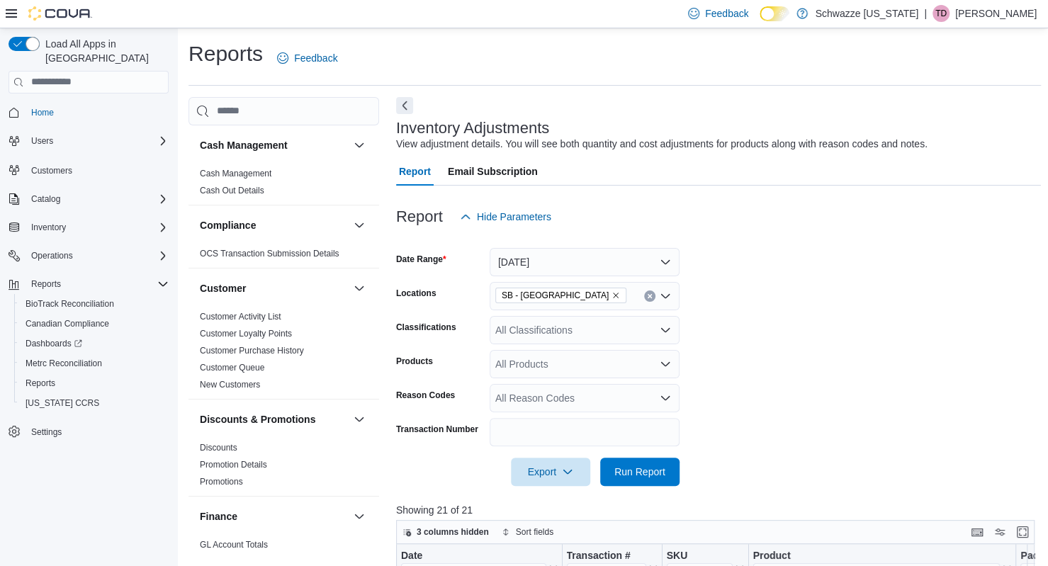
scroll to position [1001, 0]
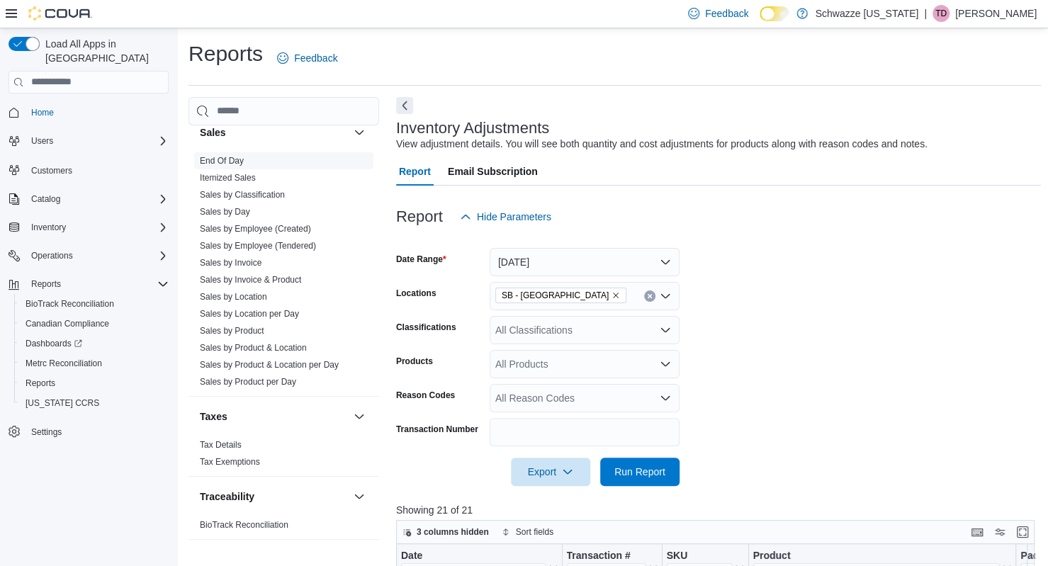
click at [232, 152] on span "End Of Day" at bounding box center [283, 160] width 179 height 17
click at [232, 158] on link "End Of Day" at bounding box center [222, 161] width 44 height 10
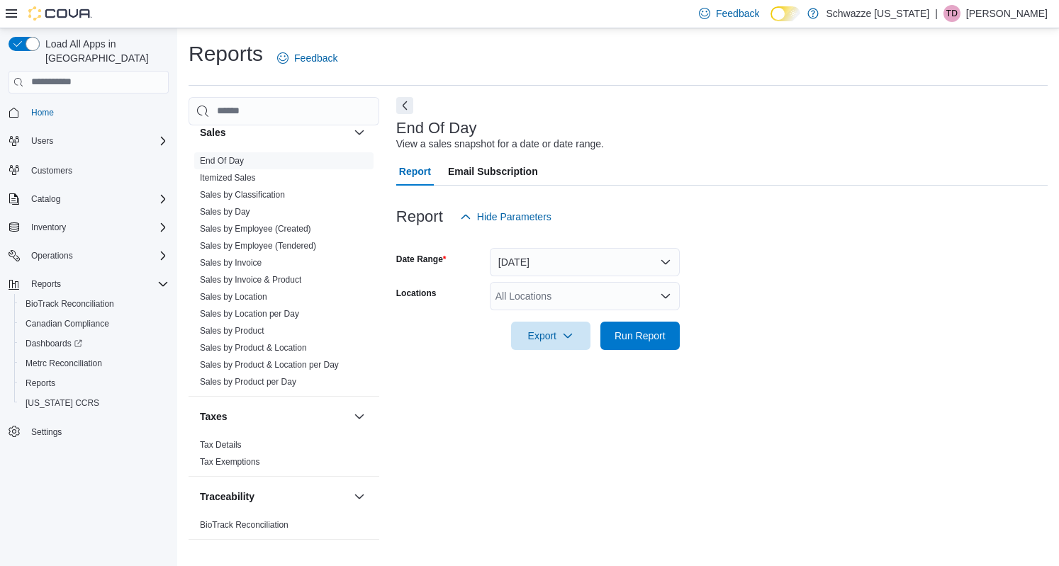
click at [540, 300] on div "All Locations" at bounding box center [585, 296] width 190 height 28
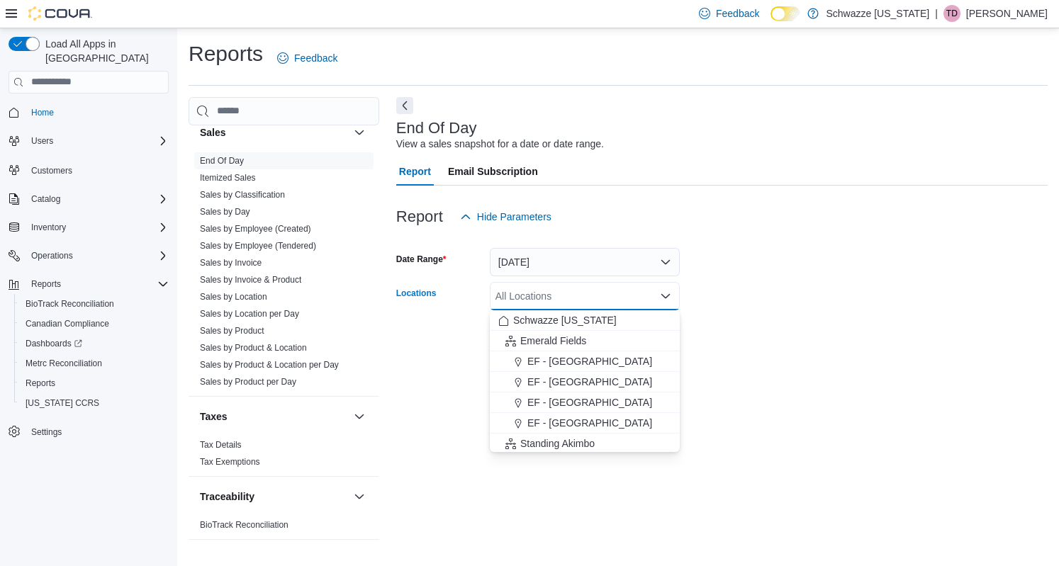
click at [540, 300] on div "All Locations Combo box. Selected. Combo box input. All Locations. Type some te…" at bounding box center [585, 296] width 190 height 28
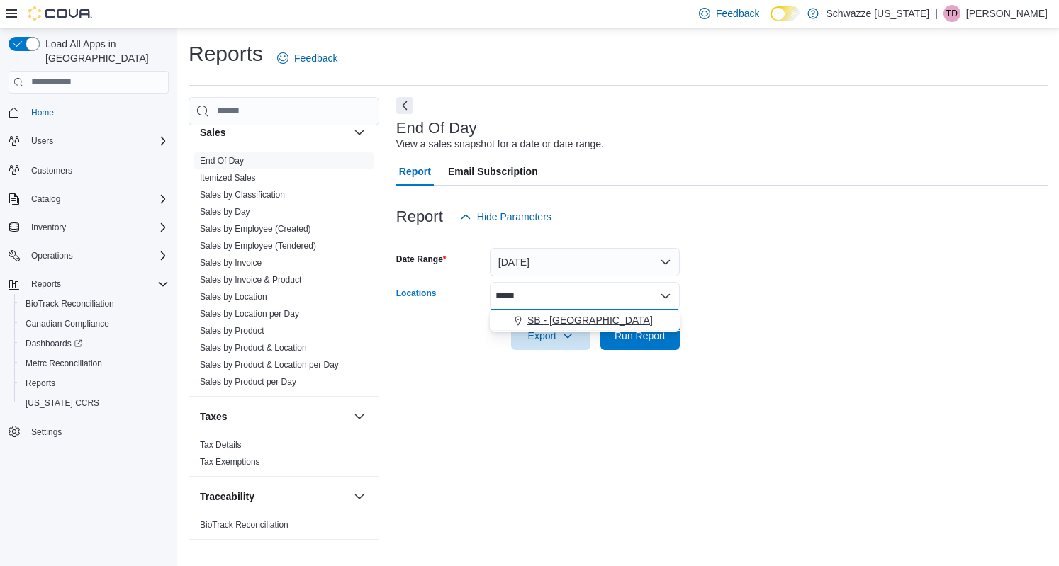
type input "*****"
drag, startPoint x: 571, startPoint y: 317, endPoint x: 622, endPoint y: 322, distance: 52.0
click at [622, 322] on div "SB - [GEOGRAPHIC_DATA]" at bounding box center [584, 320] width 173 height 14
click at [746, 308] on form "Date Range [DATE] Locations SB - [GEOGRAPHIC_DATA] Export Run Report" at bounding box center [721, 290] width 651 height 119
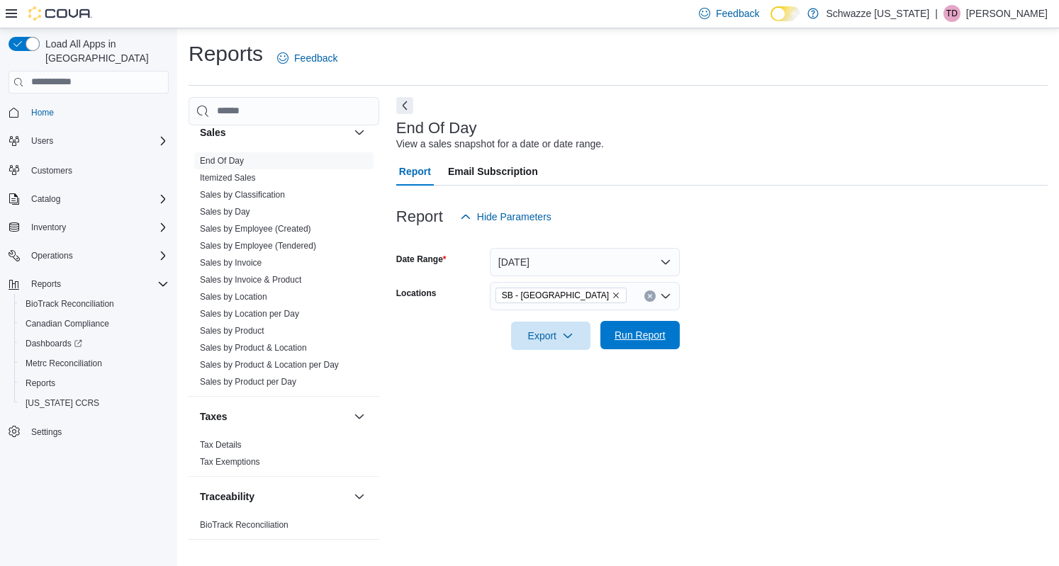
click at [634, 334] on span "Run Report" at bounding box center [639, 335] width 51 height 14
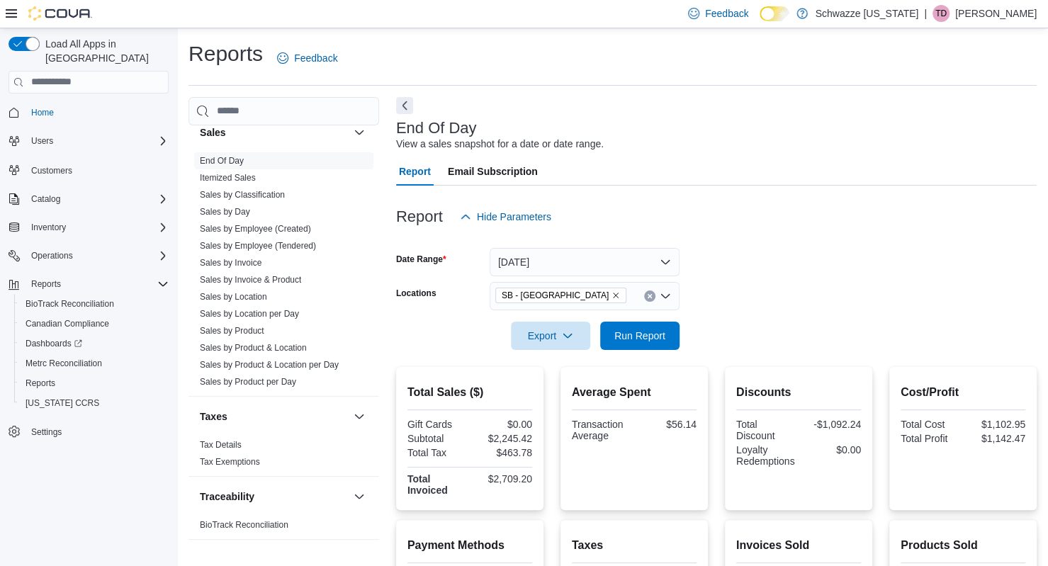
click at [613, 296] on icon "Remove SB - Louisville from selection in this group" at bounding box center [616, 296] width 6 height 6
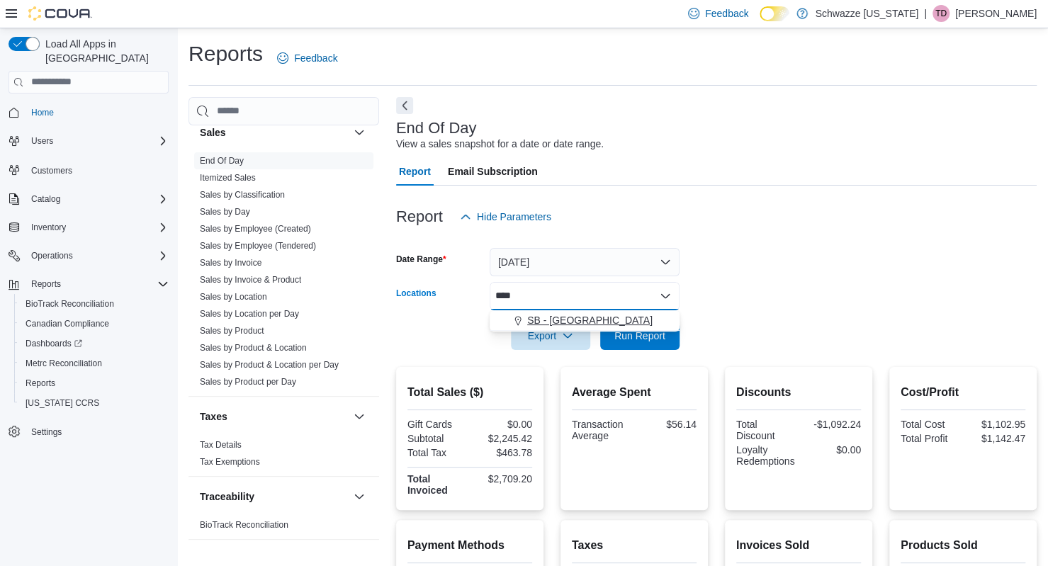
type input "****"
click at [590, 322] on span "SB - [GEOGRAPHIC_DATA]" at bounding box center [589, 320] width 125 height 14
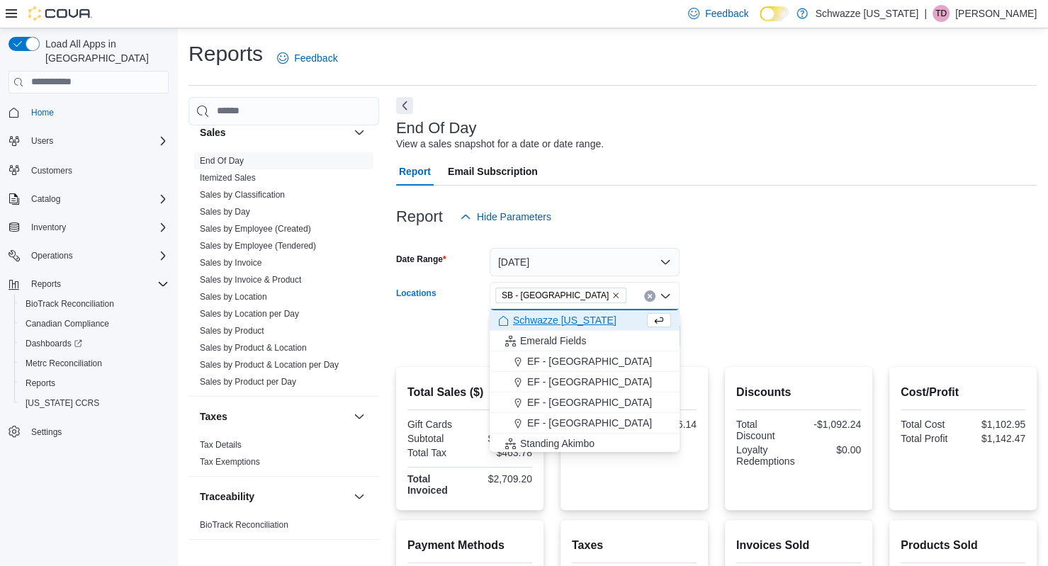
click at [794, 296] on form "Date Range [DATE] Locations SB - [GEOGRAPHIC_DATA] Combo box. Selected. SB - [G…" at bounding box center [716, 290] width 641 height 119
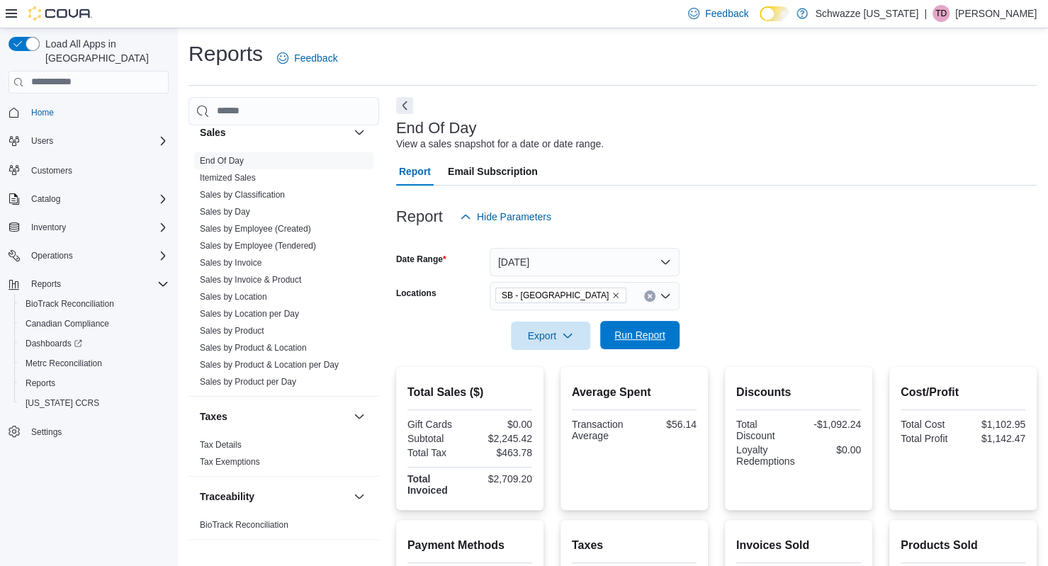
click at [665, 344] on span "Run Report" at bounding box center [640, 335] width 62 height 28
click at [239, 292] on link "Sales by Location" at bounding box center [233, 297] width 67 height 10
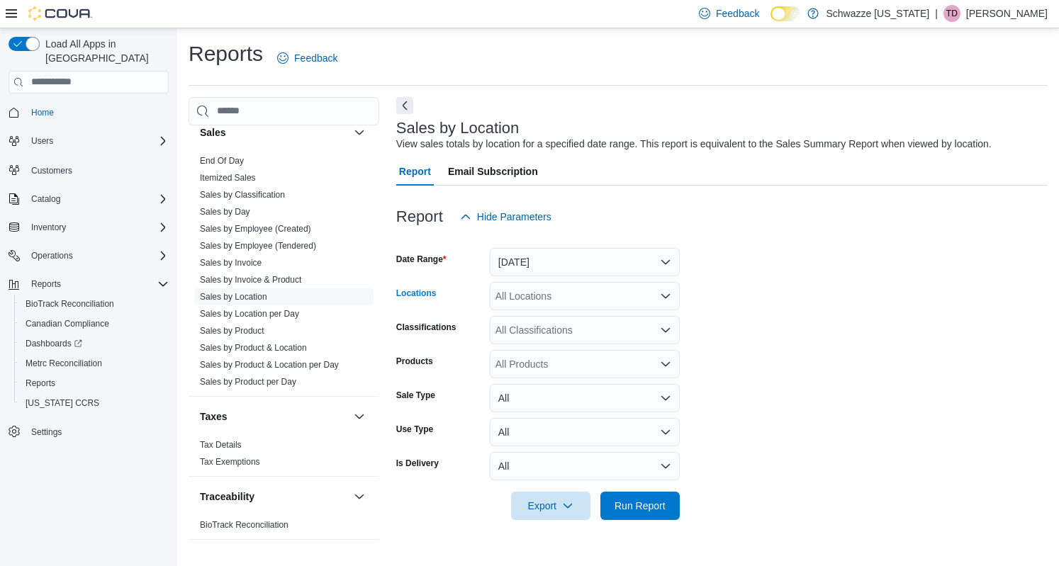
drag, startPoint x: 519, startPoint y: 292, endPoint x: 530, endPoint y: 270, distance: 24.4
click at [522, 290] on div "All Locations" at bounding box center [585, 296] width 190 height 28
type input "*****"
click at [554, 322] on span "SB - [GEOGRAPHIC_DATA]" at bounding box center [589, 320] width 125 height 14
click at [717, 332] on form "Date Range [DATE] Locations SB - [GEOGRAPHIC_DATA] Classifications All Classifi…" at bounding box center [721, 375] width 651 height 289
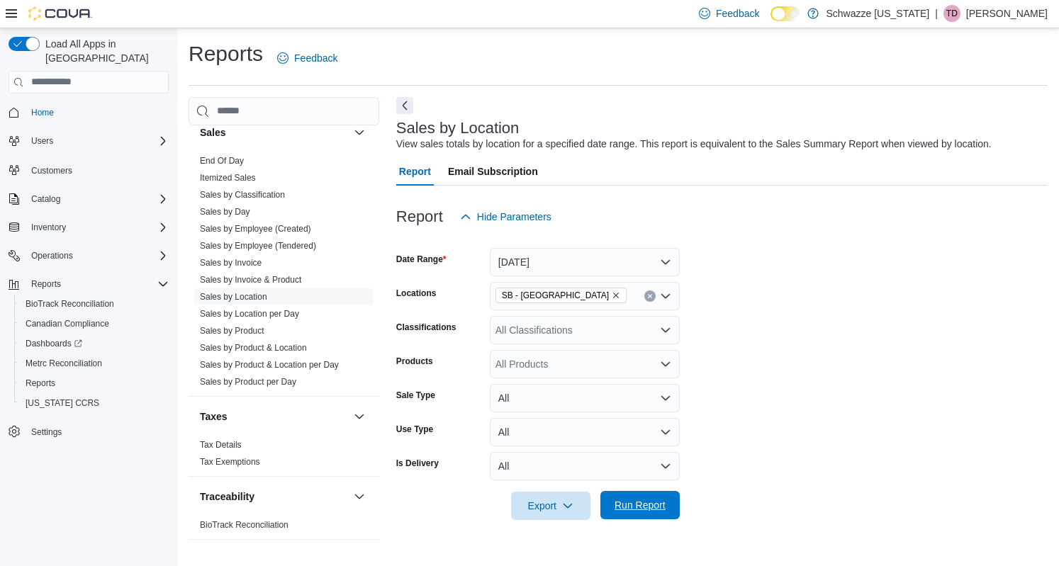
drag, startPoint x: 636, startPoint y: 506, endPoint x: 625, endPoint y: 500, distance: 12.4
click at [625, 500] on span "Run Report" at bounding box center [639, 505] width 51 height 14
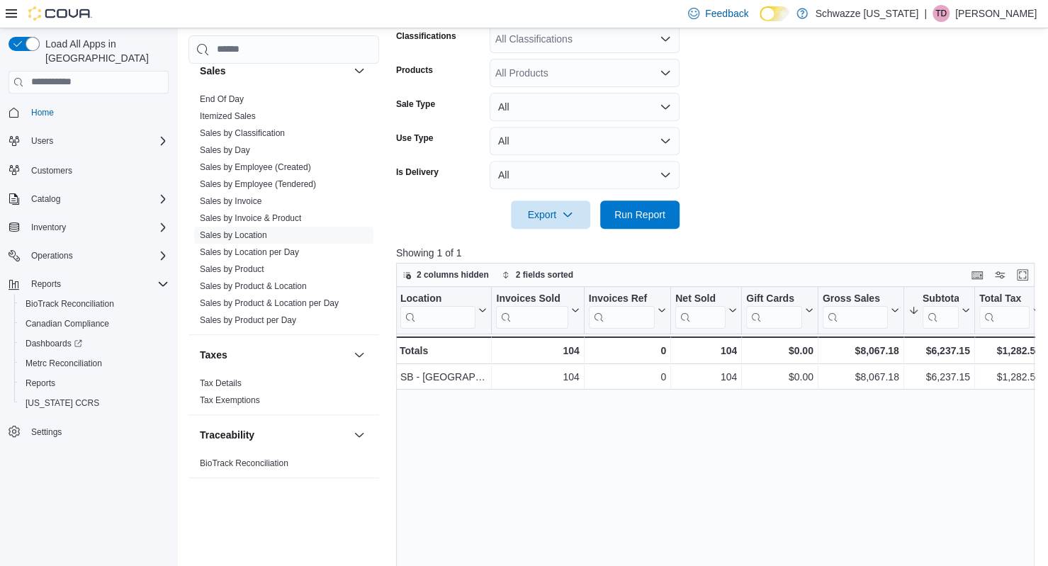
scroll to position [206, 0]
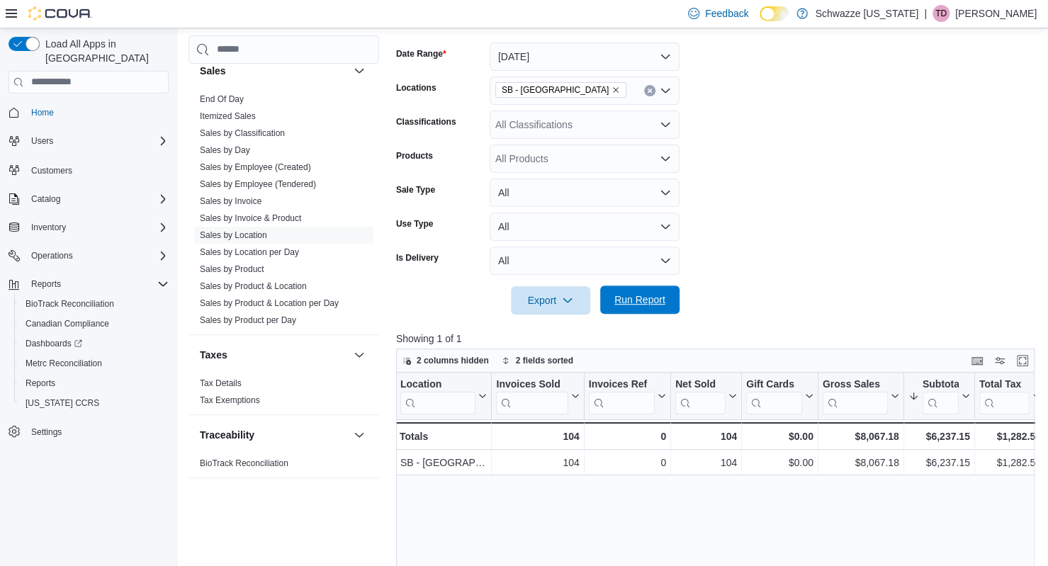
click at [662, 288] on span "Run Report" at bounding box center [640, 300] width 62 height 28
click at [541, 55] on button "[DATE]" at bounding box center [585, 57] width 190 height 28
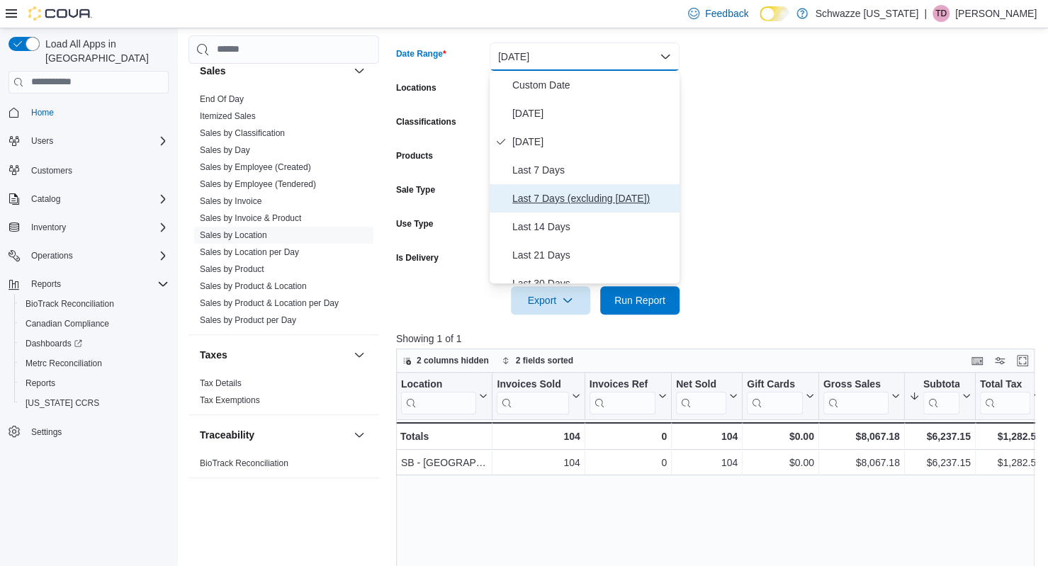
drag, startPoint x: 594, startPoint y: 191, endPoint x: 554, endPoint y: 205, distance: 42.1
click at [554, 205] on span "Last 7 Days (excluding [DATE])" at bounding box center [593, 198] width 162 height 17
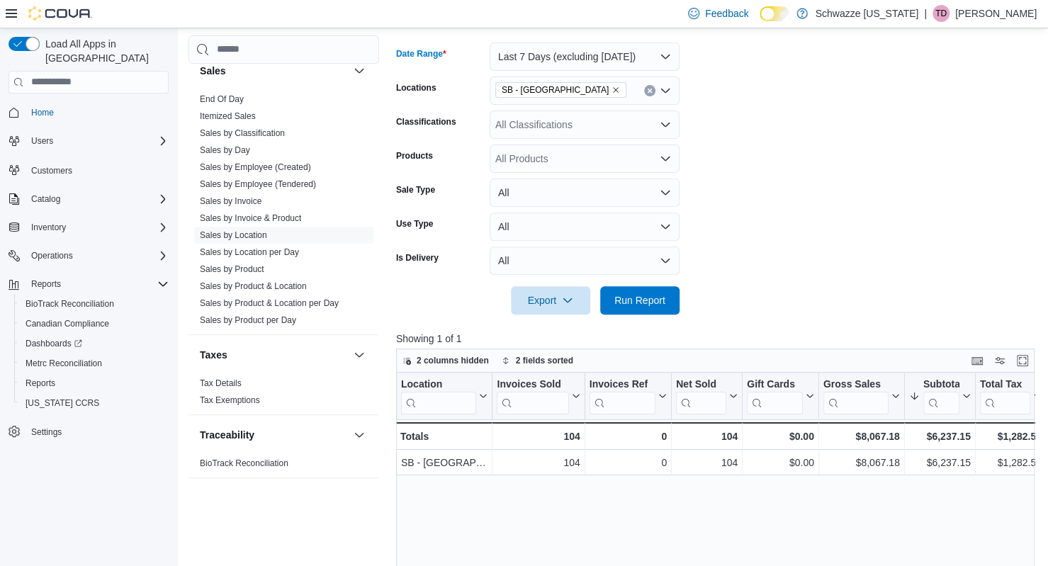
click at [612, 92] on icon "Remove SB - Louisville from selection in this group" at bounding box center [616, 90] width 9 height 9
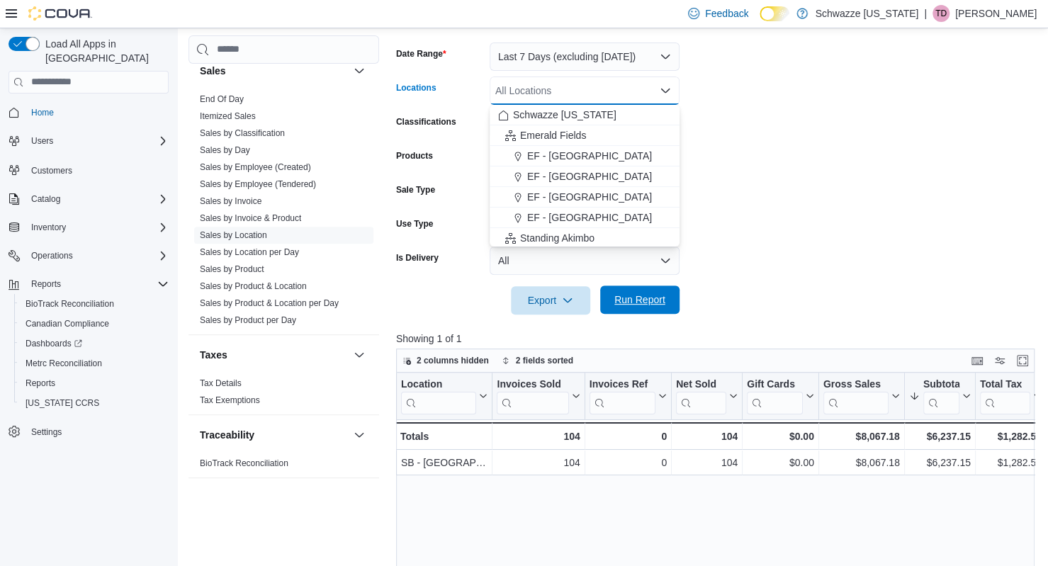
click at [664, 297] on span "Run Report" at bounding box center [639, 300] width 51 height 14
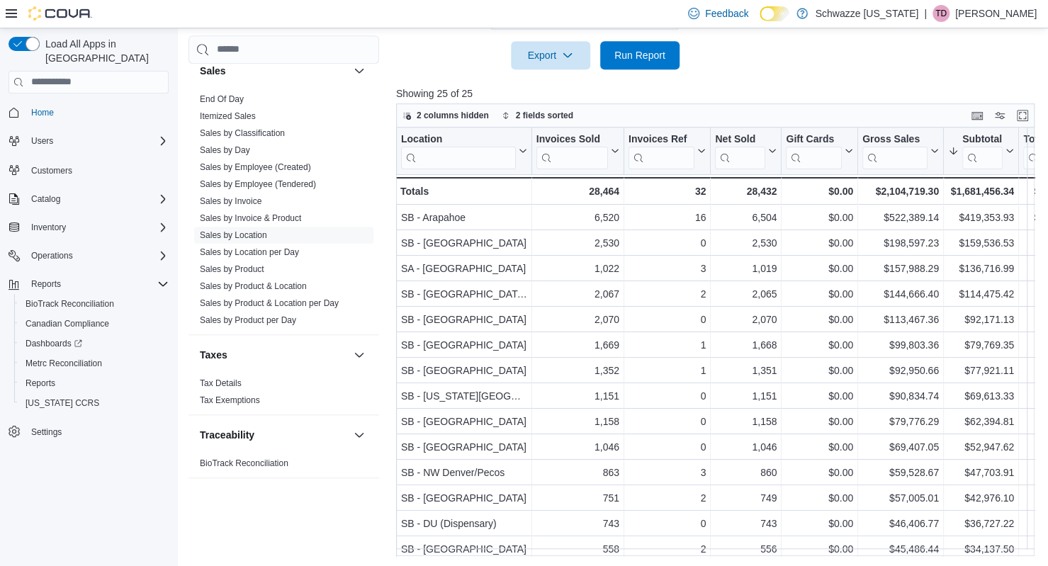
scroll to position [452, 0]
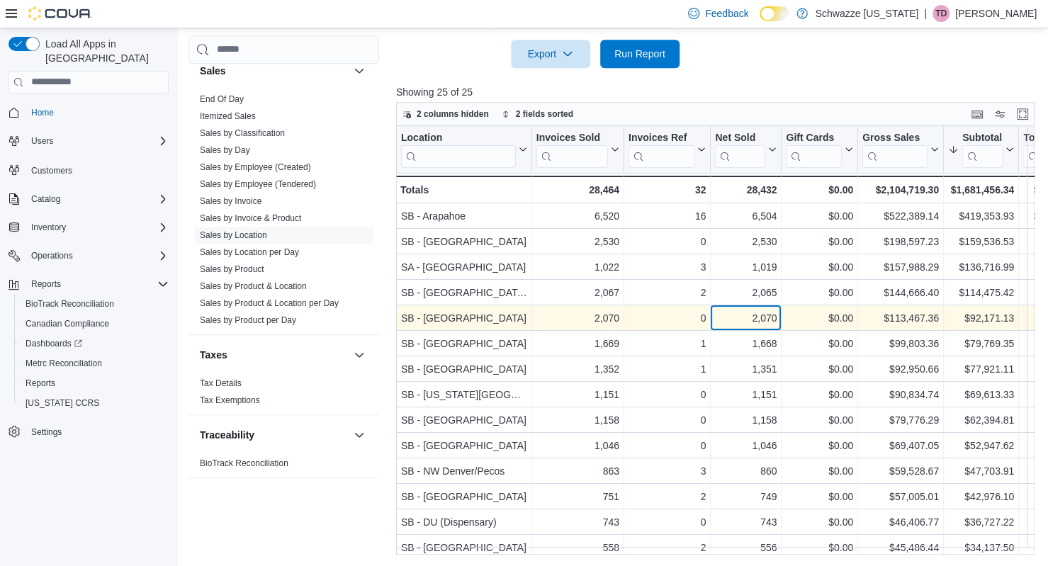
drag, startPoint x: 813, startPoint y: 420, endPoint x: 744, endPoint y: 321, distance: 120.7
click at [744, 321] on div "2,070" at bounding box center [746, 318] width 62 height 17
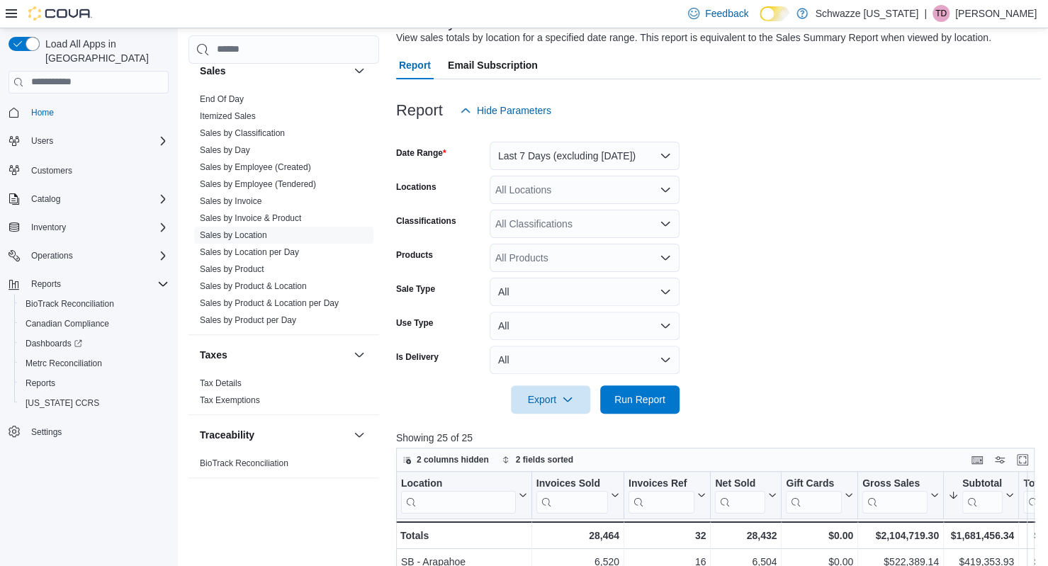
scroll to position [0, 0]
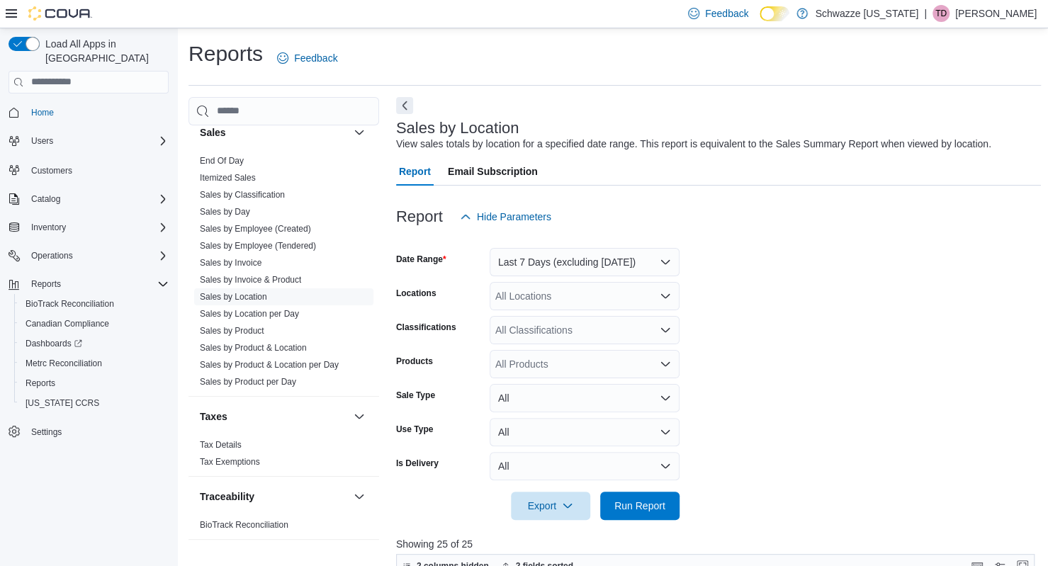
click at [536, 305] on div "All Locations" at bounding box center [585, 296] width 190 height 28
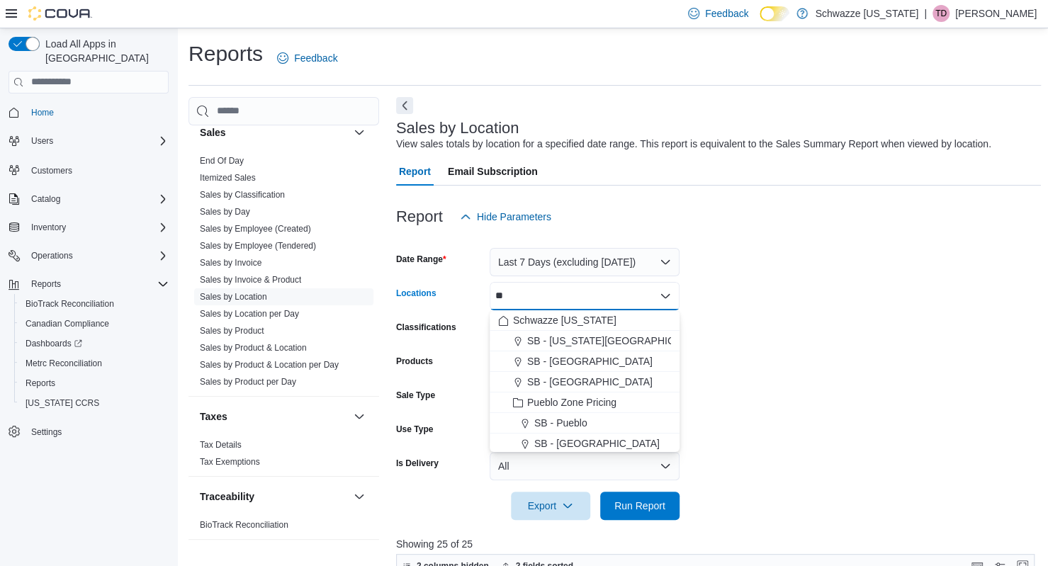
type input "*"
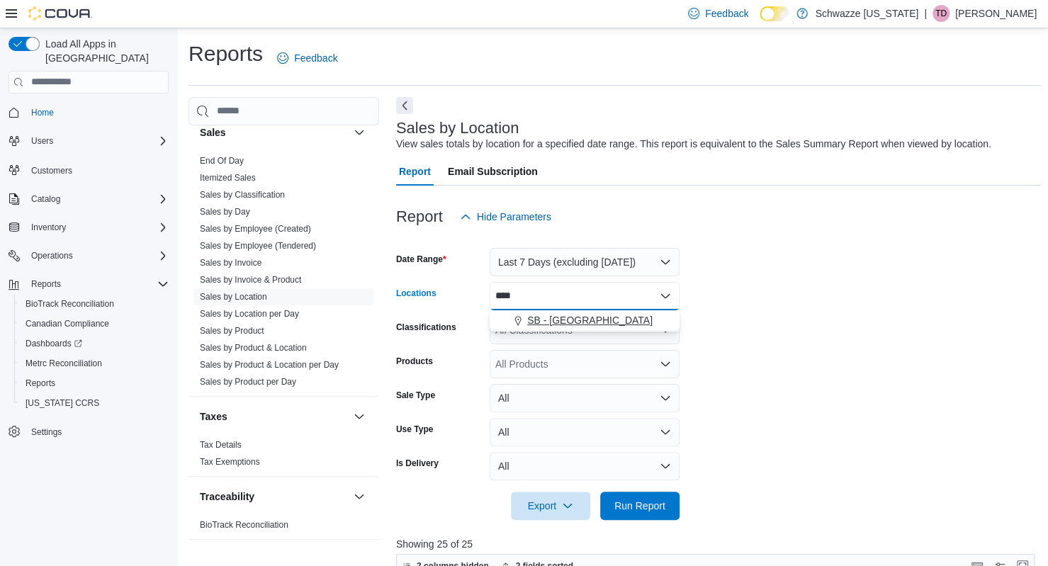
type input "****"
click at [558, 319] on span "SB - [GEOGRAPHIC_DATA]" at bounding box center [589, 320] width 125 height 14
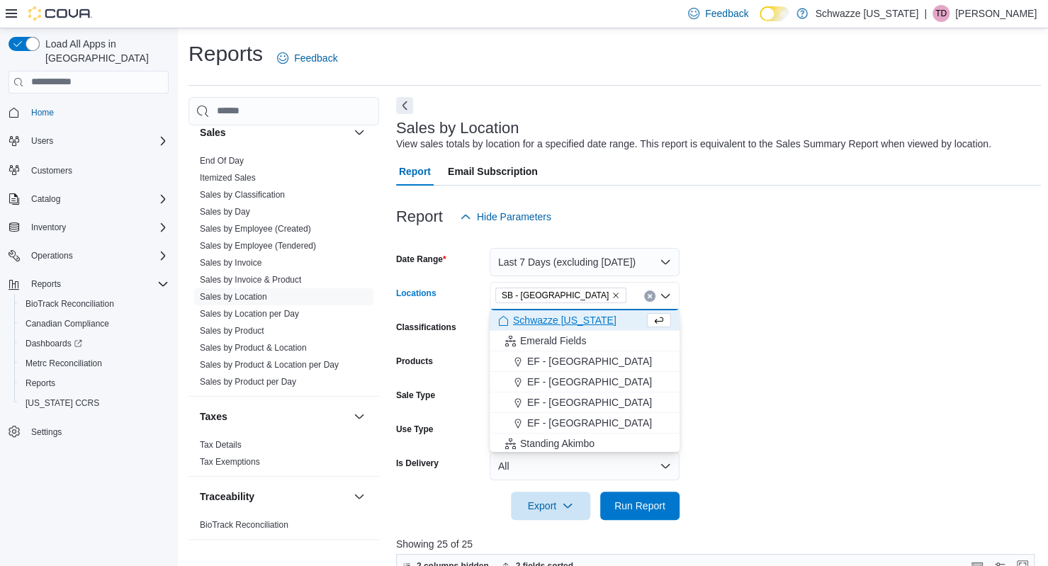
click at [709, 349] on form "Date Range Last 7 Days (excluding [DATE]) Locations SB - [GEOGRAPHIC_DATA] Comb…" at bounding box center [718, 375] width 645 height 289
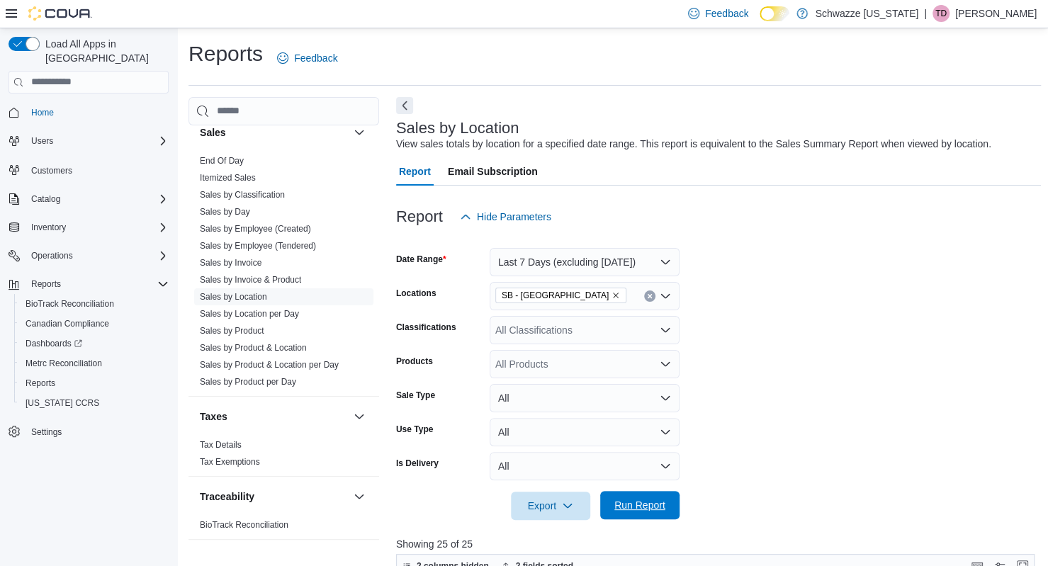
click at [644, 504] on span "Run Report" at bounding box center [639, 505] width 51 height 14
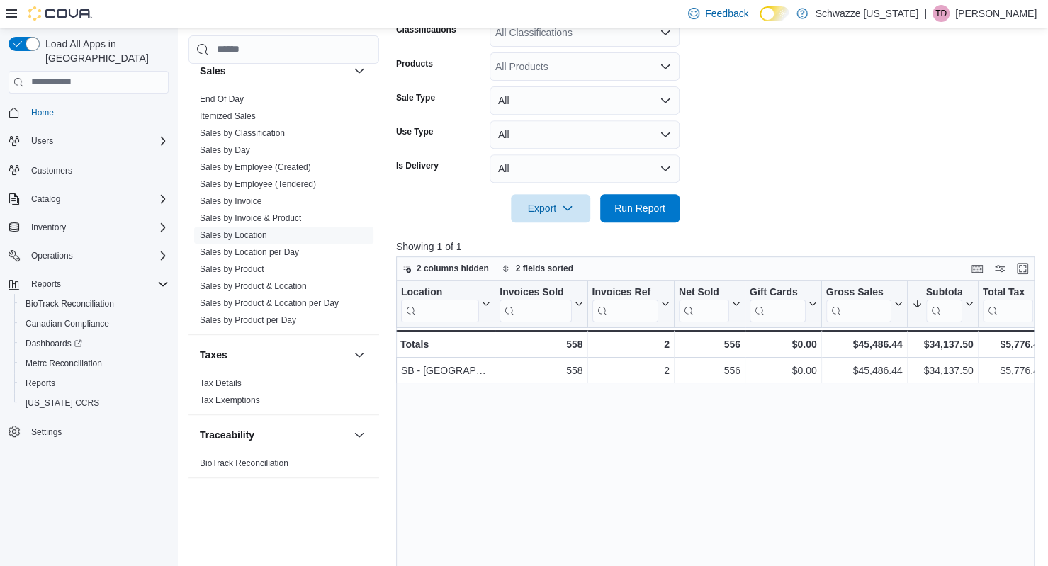
click at [748, 313] on div at bounding box center [744, 304] width 11 height 47
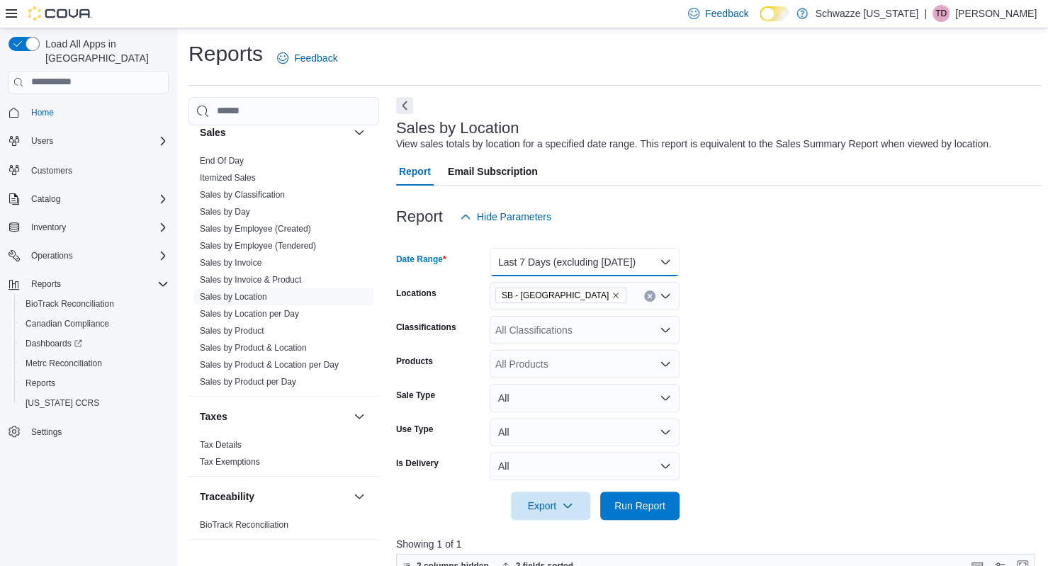
click at [563, 256] on button "Last 7 Days (excluding [DATE])" at bounding box center [585, 262] width 190 height 28
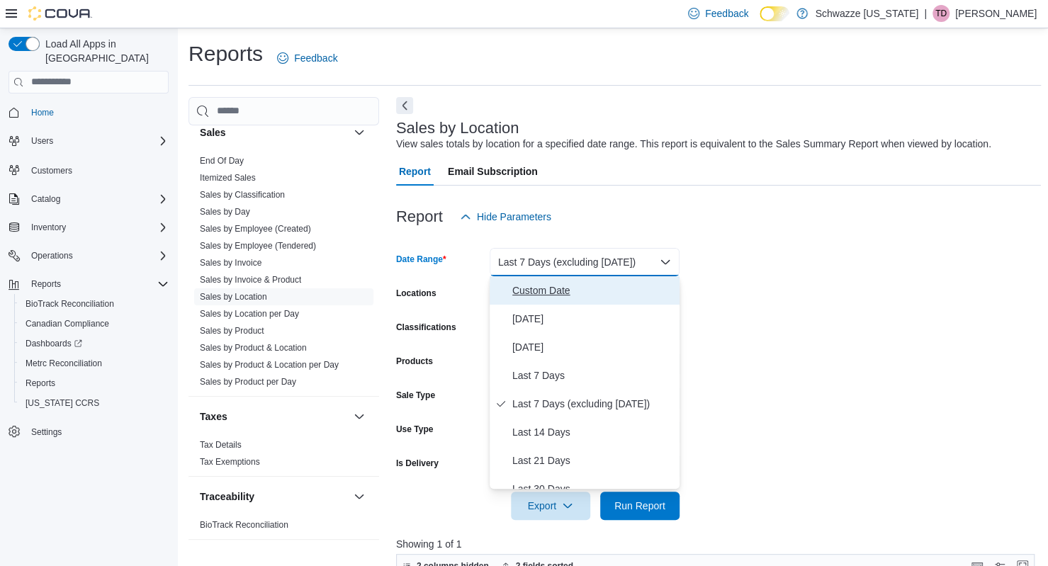
click at [561, 291] on span "Custom Date" at bounding box center [593, 290] width 162 height 17
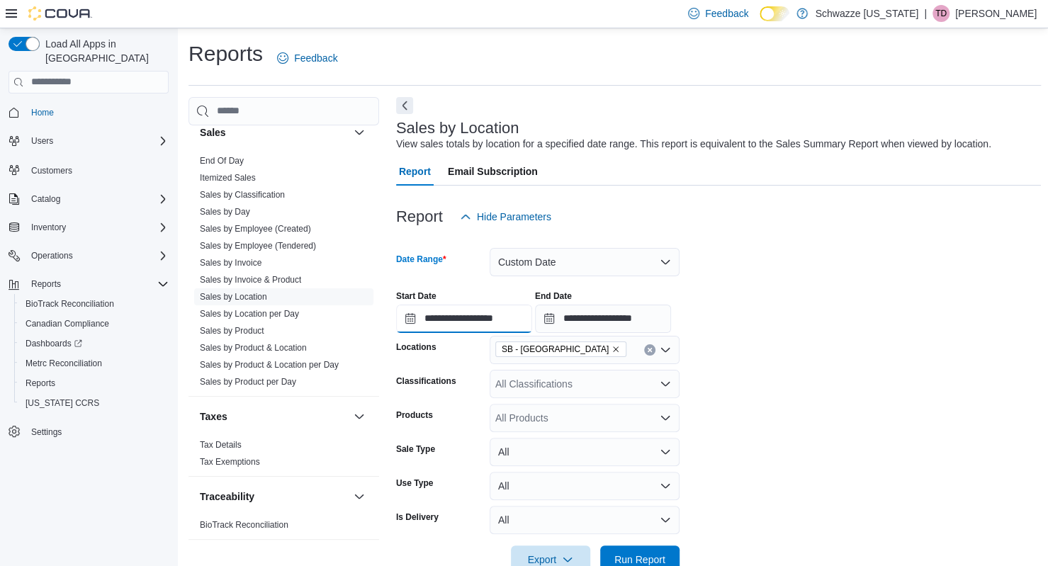
click at [494, 327] on input "**********" at bounding box center [464, 319] width 136 height 28
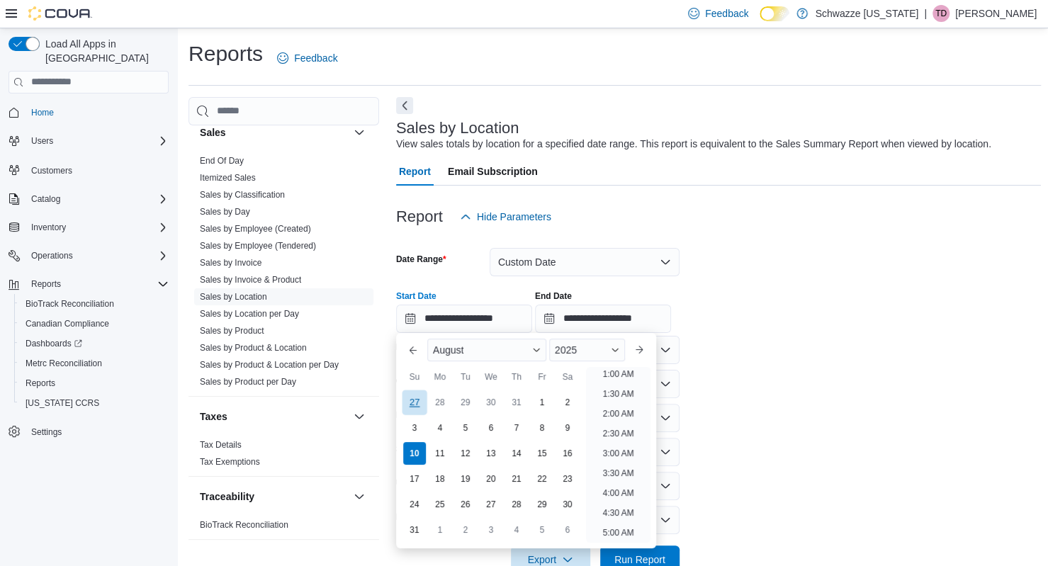
click at [408, 400] on div "27" at bounding box center [414, 402] width 25 height 25
type input "**********"
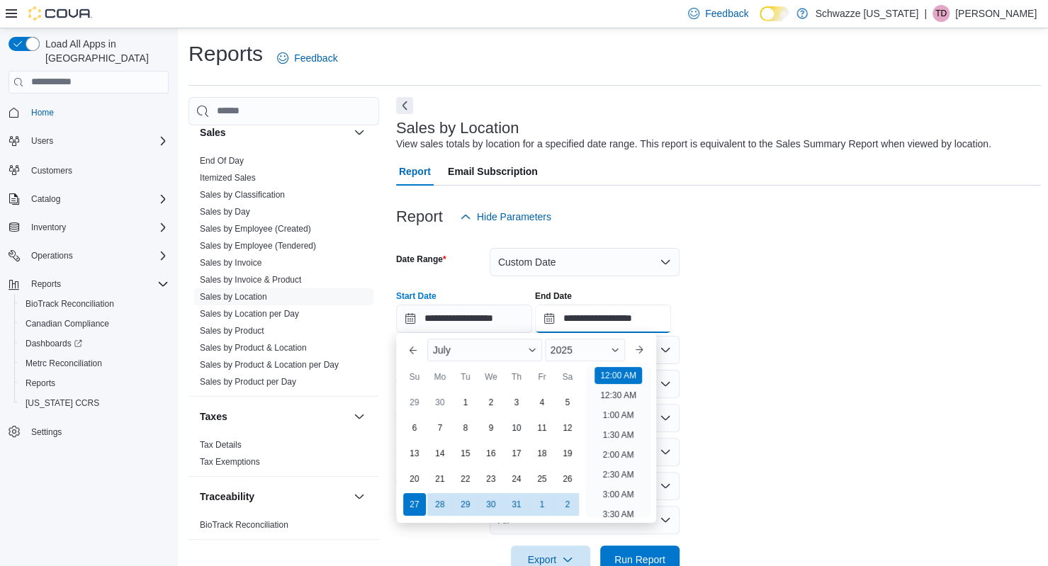
click at [641, 315] on input "**********" at bounding box center [603, 319] width 136 height 28
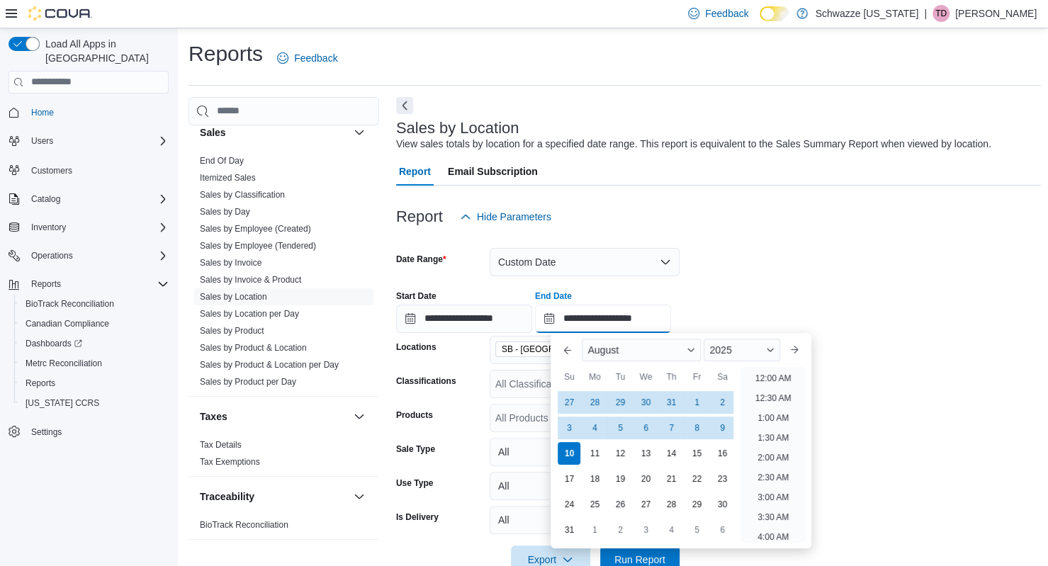
scroll to position [780, 0]
click at [726, 400] on div "2" at bounding box center [722, 402] width 25 height 25
type input "**********"
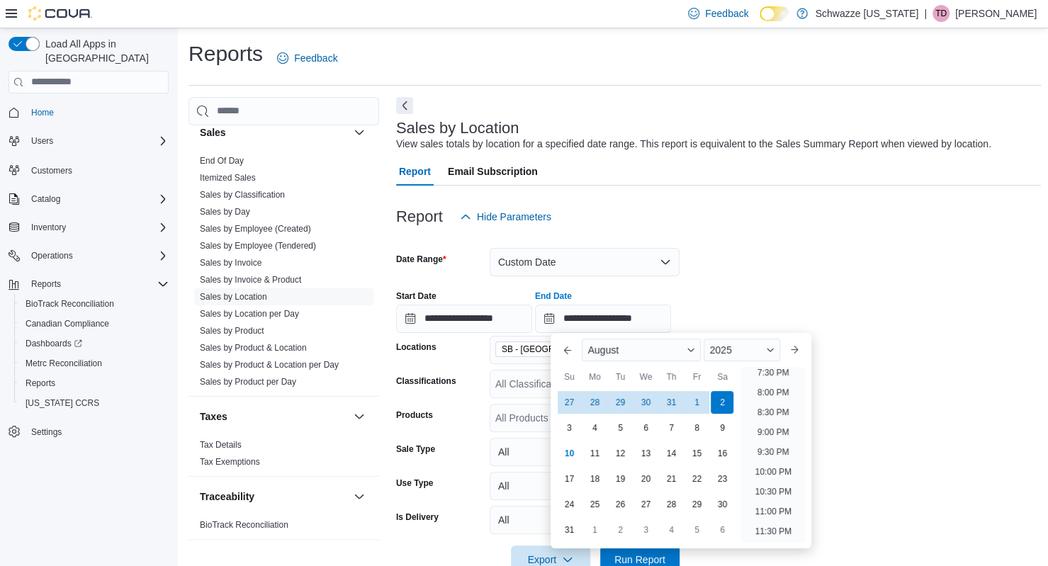
click at [903, 322] on div "**********" at bounding box center [718, 306] width 645 height 54
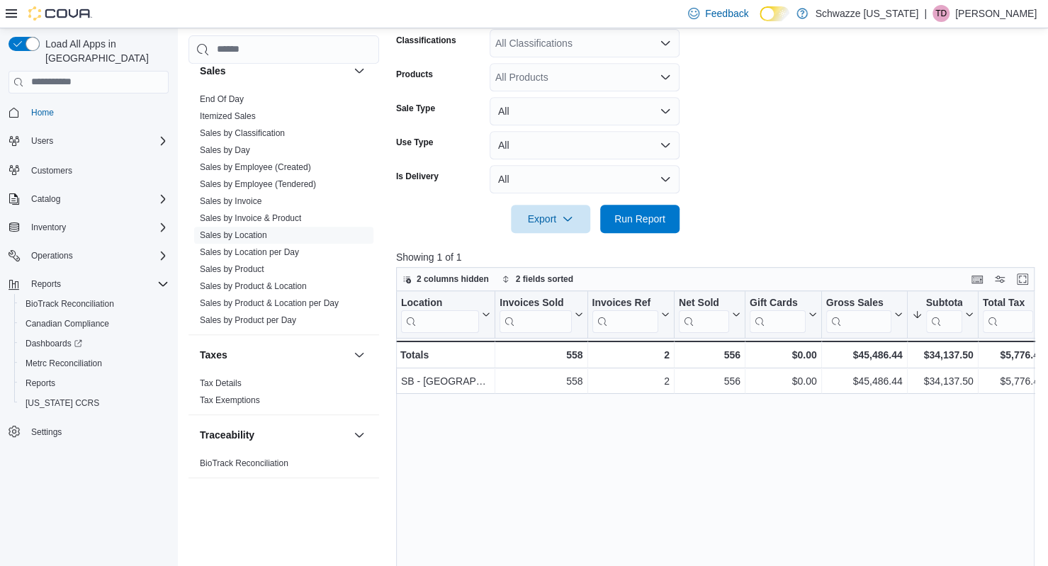
scroll to position [506, 0]
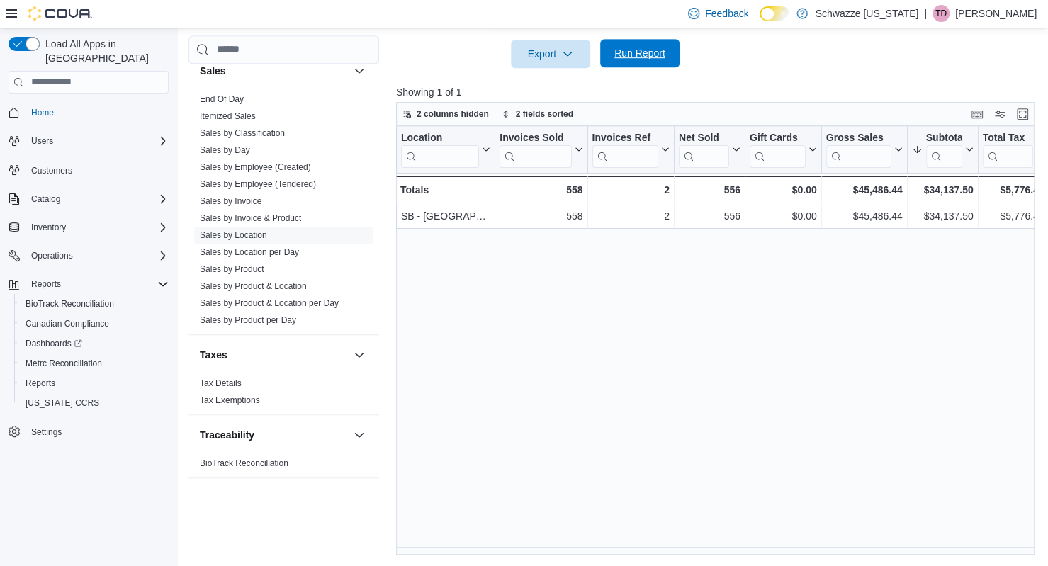
click at [632, 66] on span "Run Report" at bounding box center [640, 53] width 62 height 28
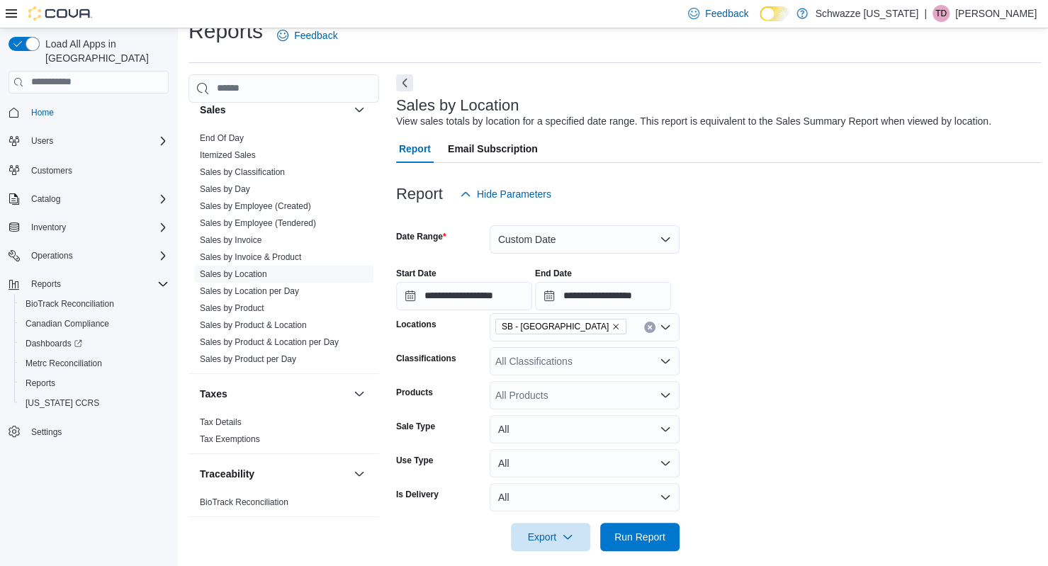
scroll to position [24, 0]
click at [612, 327] on icon "Remove SB - Longmont from selection in this group" at bounding box center [616, 325] width 9 height 9
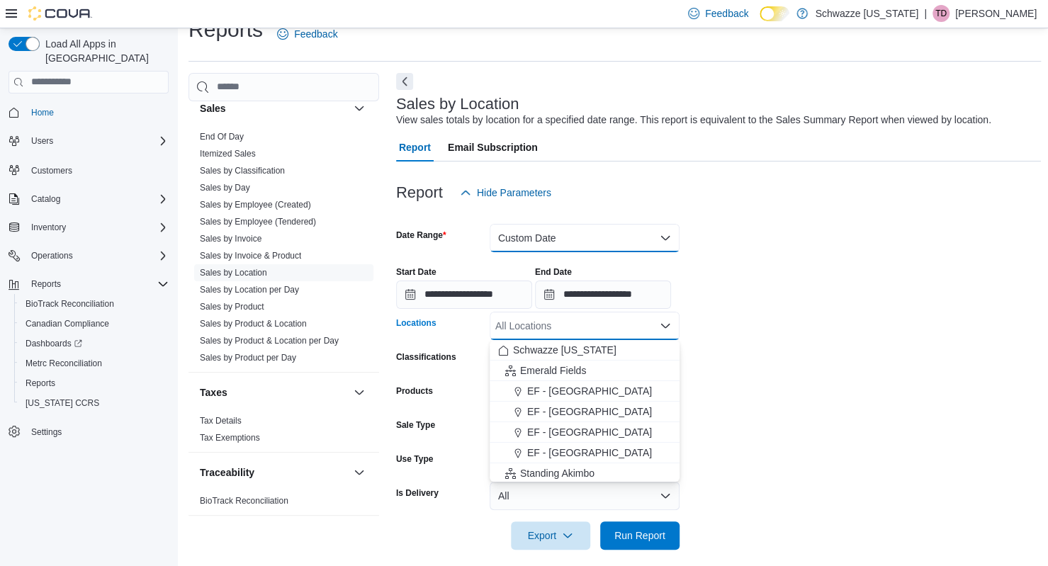
click at [586, 228] on button "Custom Date" at bounding box center [585, 238] width 190 height 28
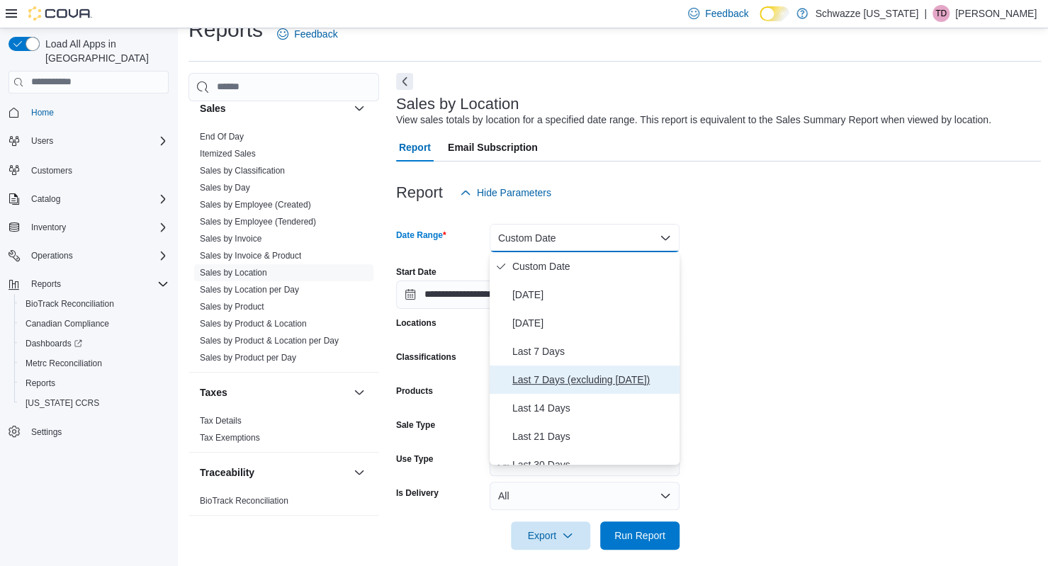
click at [578, 383] on span "Last 7 Days (excluding [DATE])" at bounding box center [593, 379] width 162 height 17
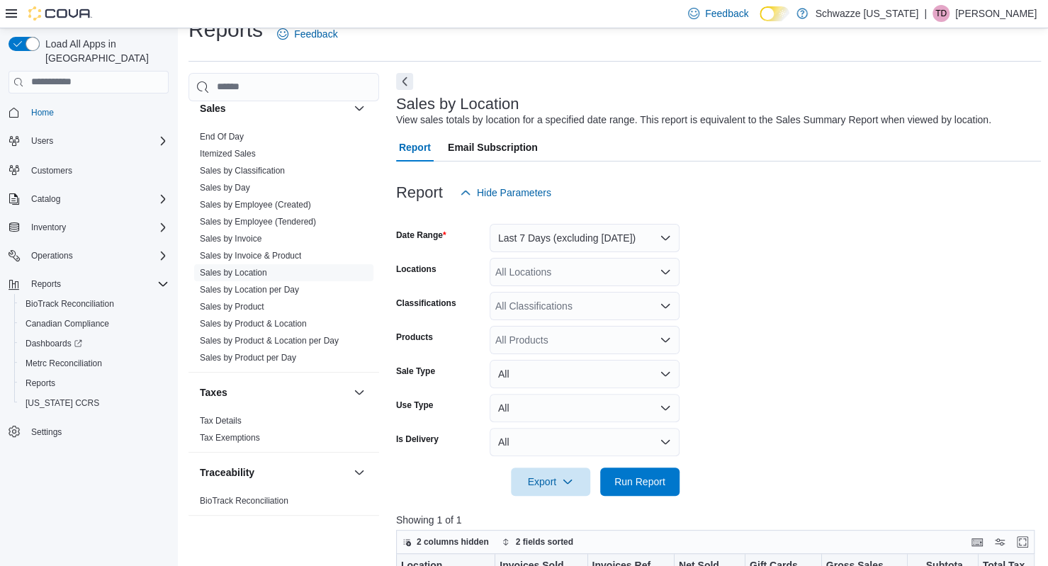
click at [770, 382] on form "Date Range Last 7 Days (excluding [DATE]) Locations All Locations Classificatio…" at bounding box center [718, 351] width 645 height 289
click at [670, 484] on span "Run Report" at bounding box center [640, 481] width 62 height 28
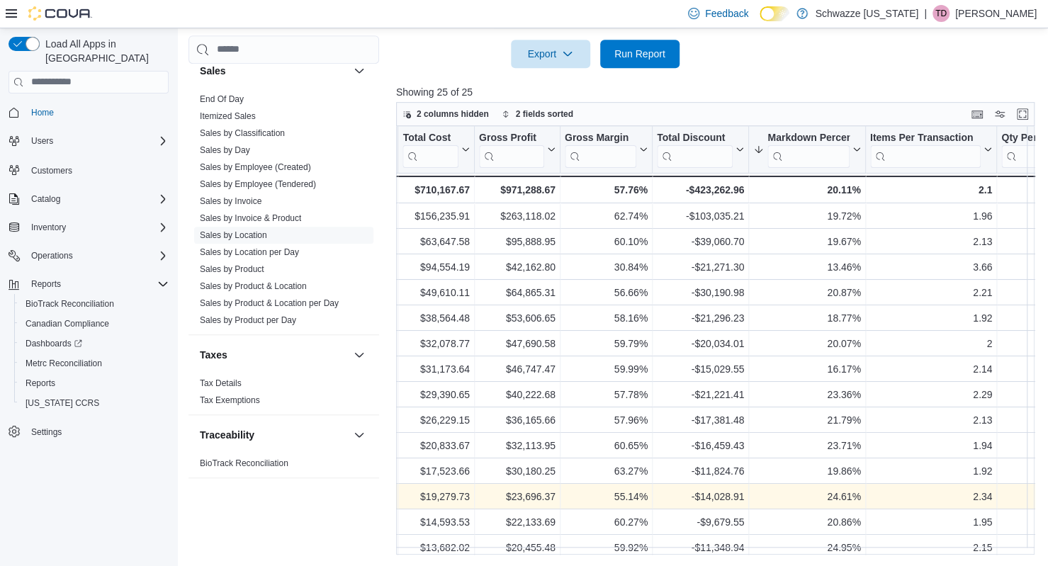
scroll to position [0, 791]
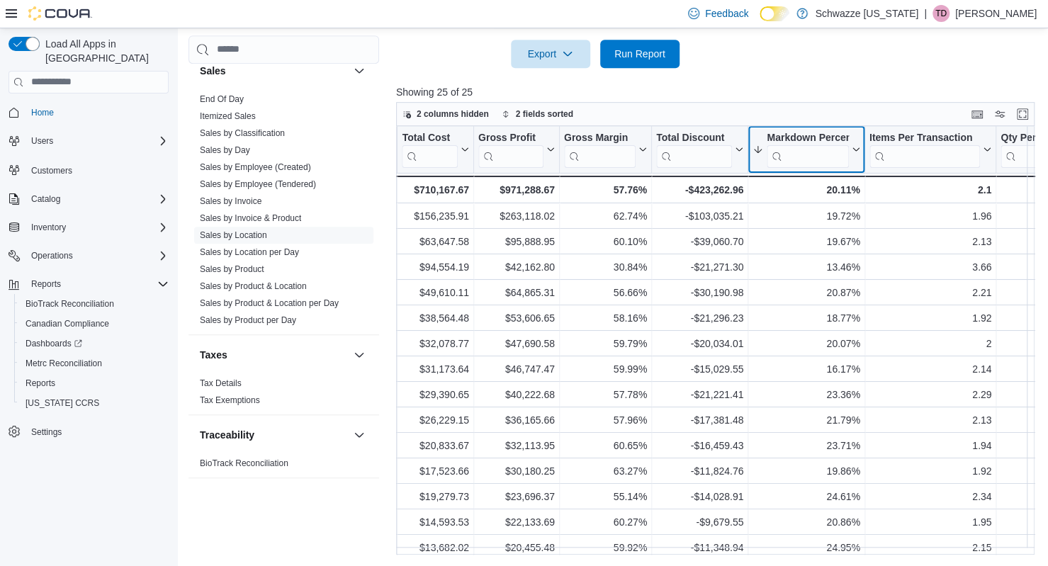
click at [851, 152] on icon at bounding box center [853, 149] width 11 height 9
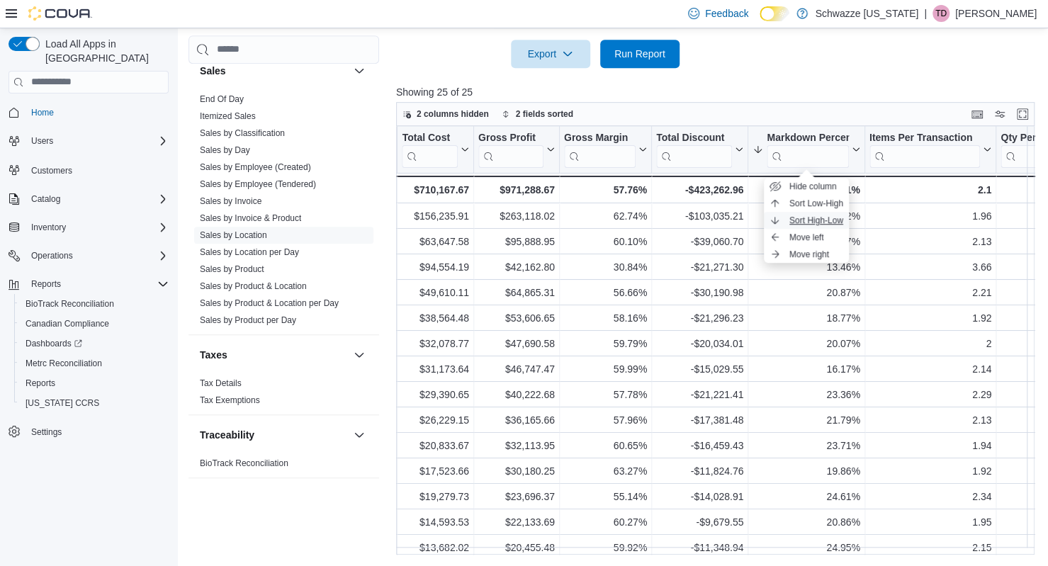
click at [835, 217] on span "Sort High-Low" at bounding box center [816, 220] width 54 height 11
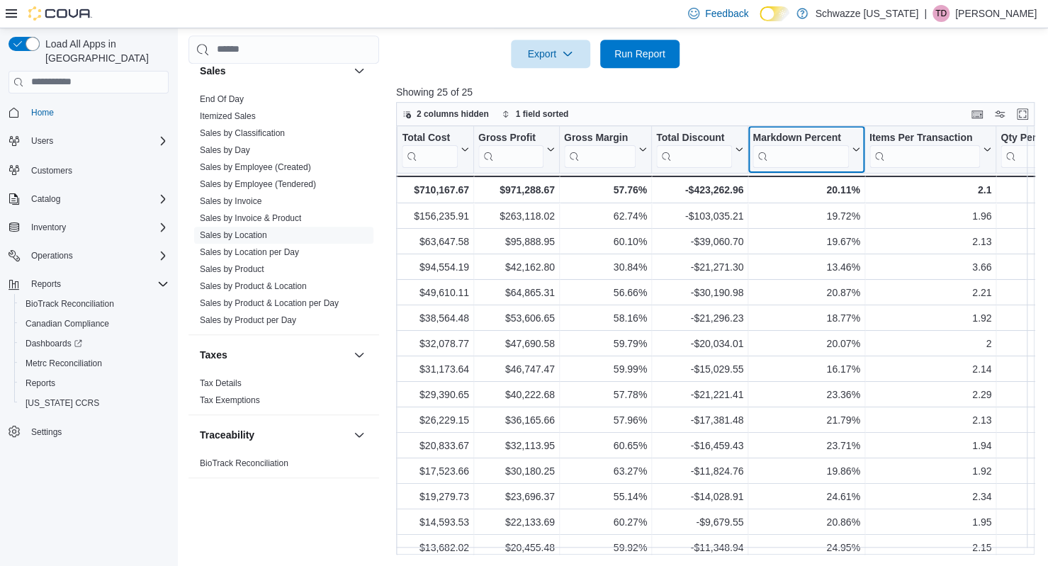
drag, startPoint x: 860, startPoint y: 154, endPoint x: 855, endPoint y: 145, distance: 10.8
click at [855, 145] on button "Markdown Percent" at bounding box center [806, 150] width 107 height 36
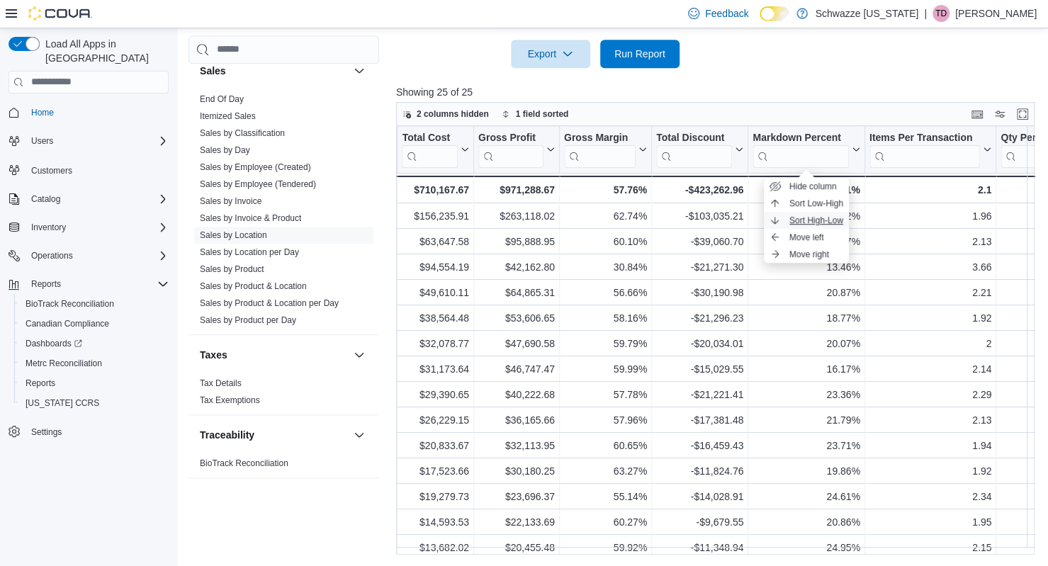
click at [822, 219] on span "Sort High-Low" at bounding box center [816, 220] width 54 height 11
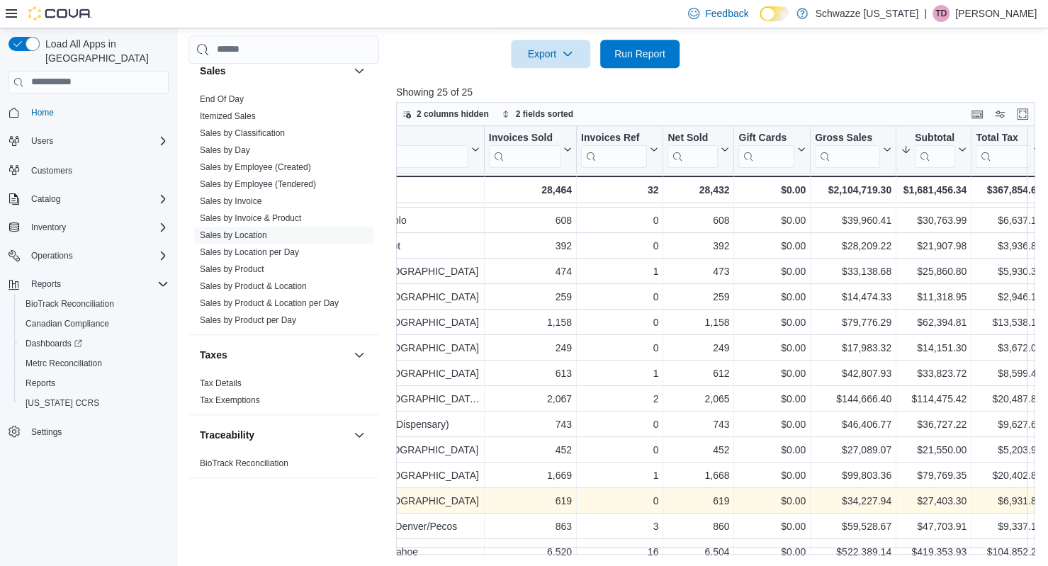
scroll to position [153, 0]
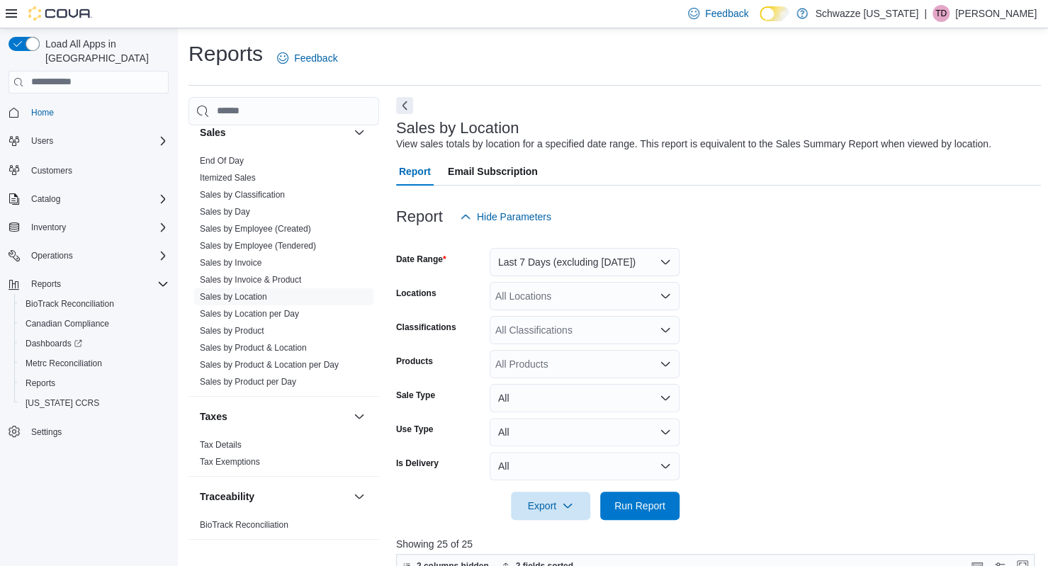
scroll to position [452, 0]
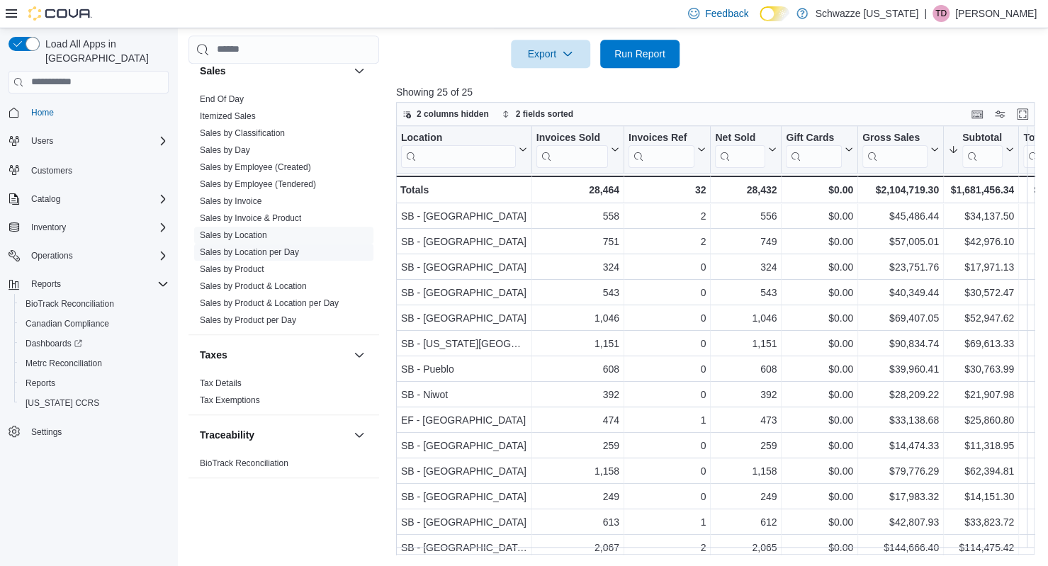
click at [283, 249] on link "Sales by Location per Day" at bounding box center [249, 252] width 99 height 10
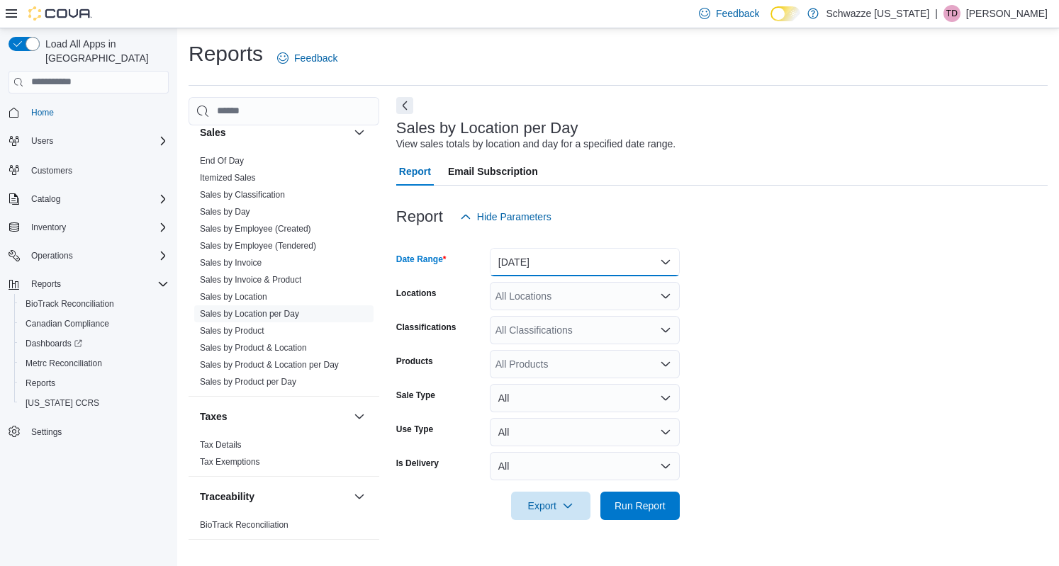
click at [581, 248] on button "[DATE]" at bounding box center [585, 262] width 190 height 28
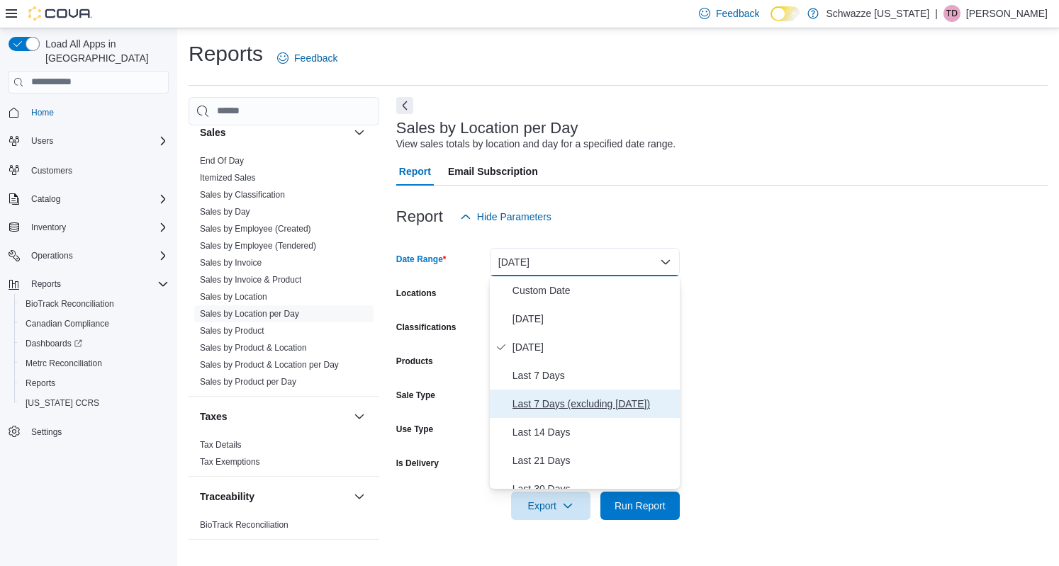
click at [578, 397] on span "Last 7 Days (excluding [DATE])" at bounding box center [593, 403] width 162 height 17
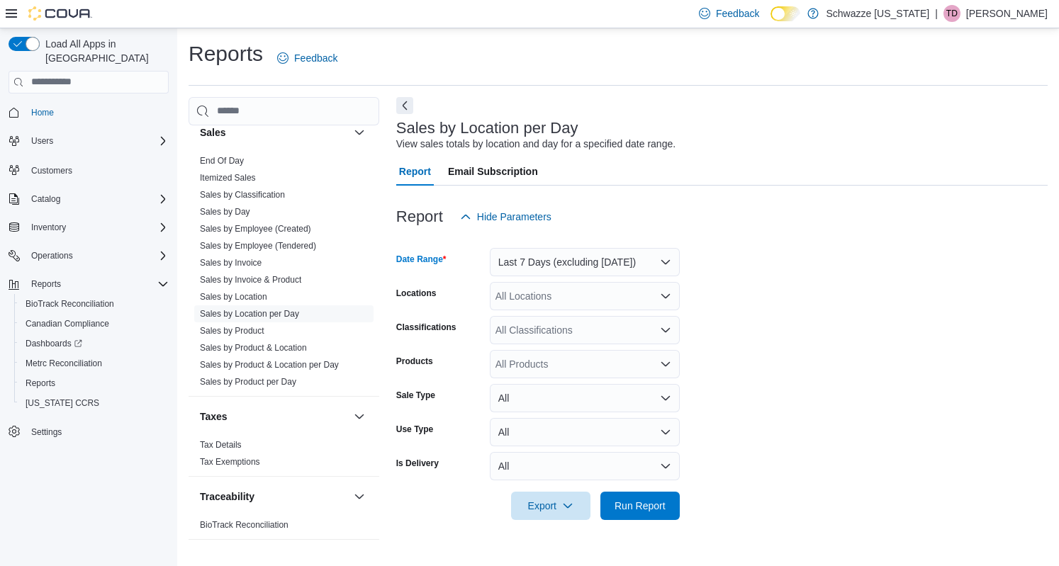
click at [566, 303] on div "All Locations" at bounding box center [585, 296] width 190 height 28
type input "****"
click at [575, 318] on span "SB - [GEOGRAPHIC_DATA]" at bounding box center [589, 320] width 125 height 14
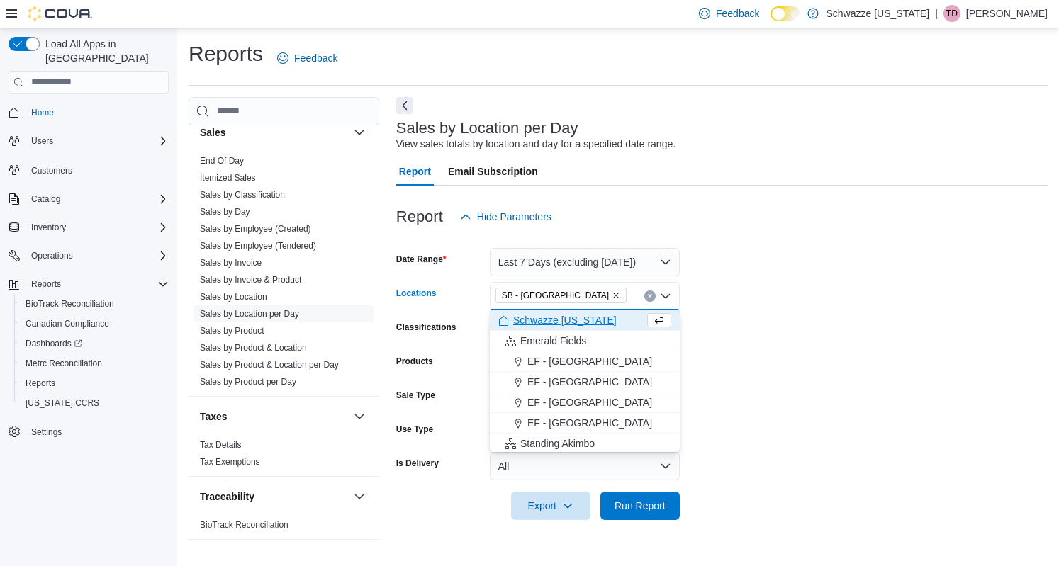
click at [721, 307] on form "Date Range Last 7 Days (excluding [DATE]) Locations SB - [GEOGRAPHIC_DATA] Comb…" at bounding box center [721, 375] width 651 height 289
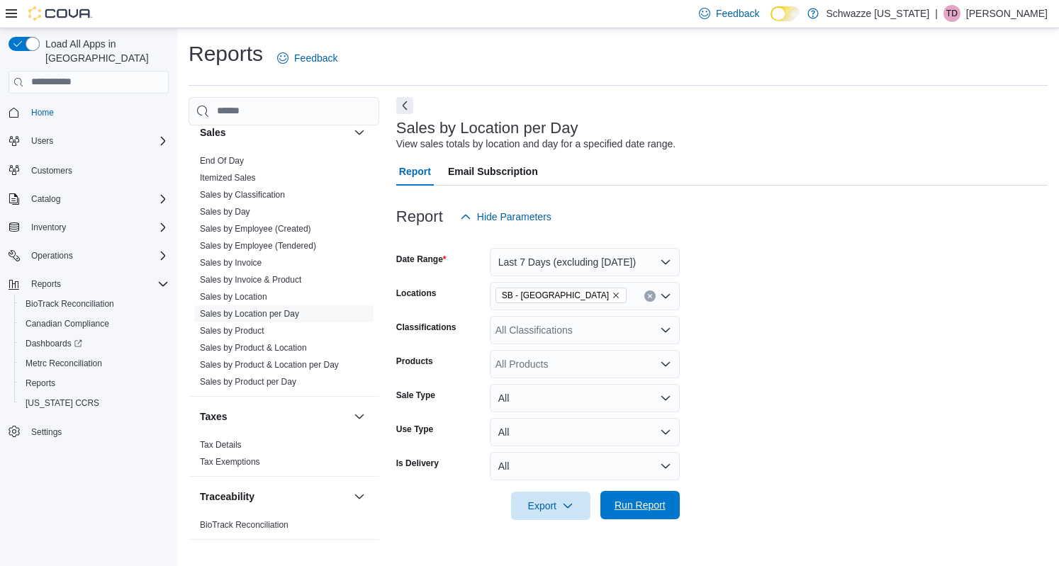
click at [629, 498] on span "Run Report" at bounding box center [640, 505] width 62 height 28
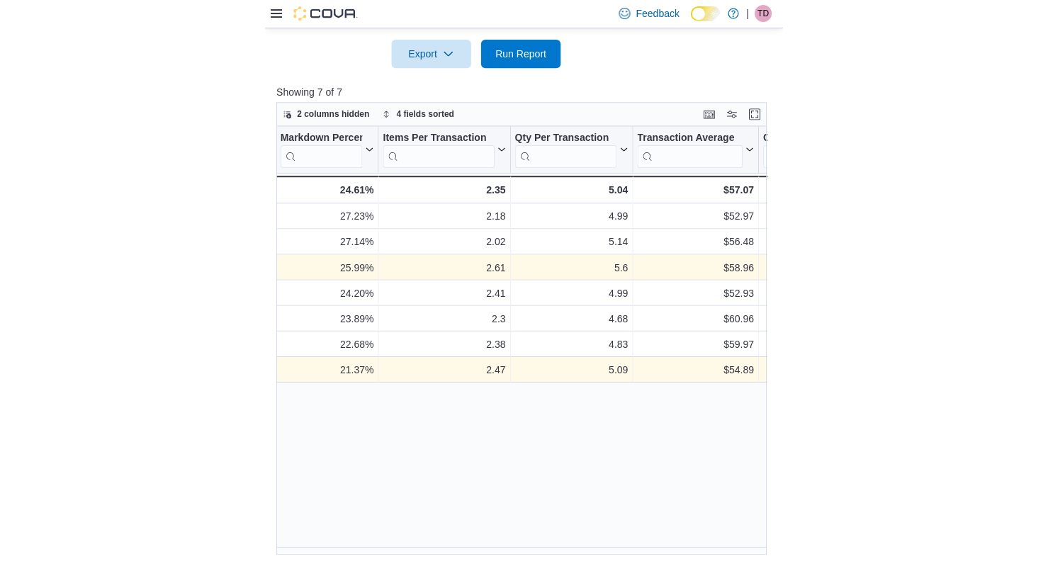
scroll to position [0, 1219]
